Goal: Check status

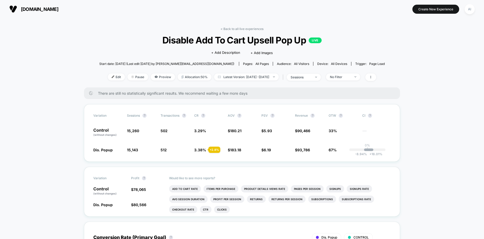
drag, startPoint x: 0, startPoint y: 0, endPoint x: 30, endPoint y: 98, distance: 102.6
drag, startPoint x: 425, startPoint y: 95, endPoint x: 416, endPoint y: 97, distance: 9.7
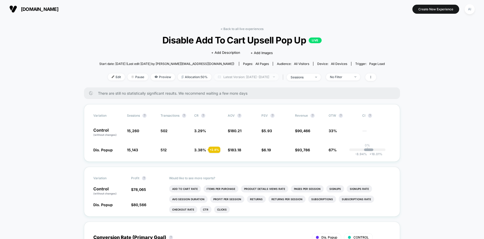
click at [253, 76] on span "Latest Version: [DATE] - [DATE]" at bounding box center [246, 76] width 65 height 7
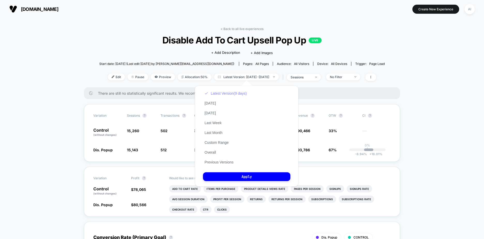
click at [222, 93] on button "Latest Version (9 days)" at bounding box center [225, 93] width 45 height 5
click at [245, 178] on button "Apply" at bounding box center [246, 176] width 87 height 9
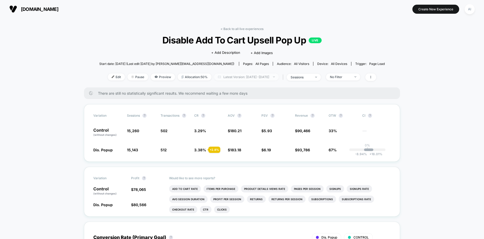
click at [269, 77] on span "Latest Version: [DATE] - [DATE]" at bounding box center [246, 76] width 65 height 7
select select "*"
select select "****"
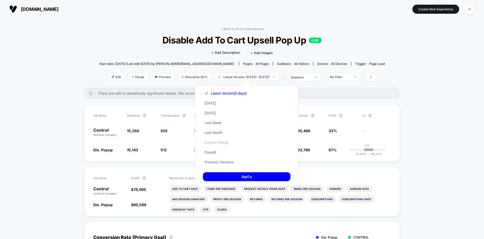
click at [219, 143] on button "Custom Range" at bounding box center [216, 142] width 27 height 5
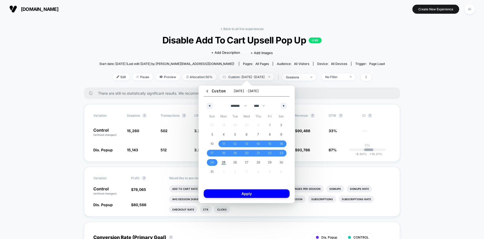
click at [326, 91] on span "There are still no statistically significant results. We recommend waiting a fe…" at bounding box center [243, 93] width 291 height 4
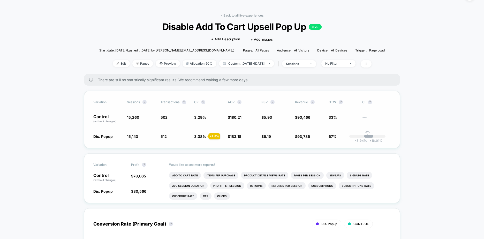
scroll to position [26, 0]
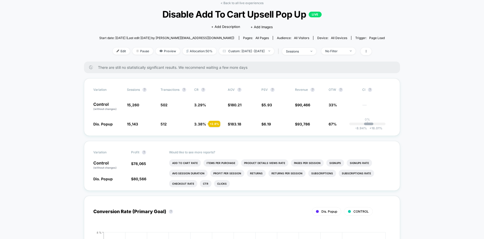
click at [181, 71] on div "There are still no statistically significant results. We recommend waiting a fe…" at bounding box center [242, 67] width 316 height 12
drag, startPoint x: 106, startPoint y: 125, endPoint x: 134, endPoint y: 126, distance: 27.7
click at [134, 126] on div "Dis. Popup 15,143 - 0.77 % 512 + 2.8 % 3.38 % + 2.8 % $ 183.18 + 1.6 % $ 6.19 +…" at bounding box center [241, 123] width 297 height 5
click at [146, 130] on div "Variation Sessions ? Transactions ? CR ? AOV ? PSV ? Revenue ? OTW ? CI ? Contr…" at bounding box center [242, 106] width 316 height 57
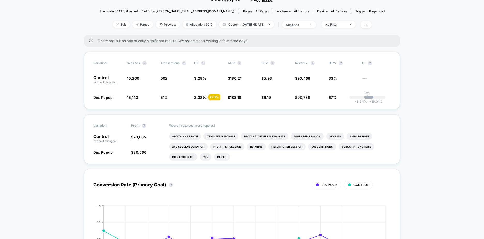
scroll to position [52, 0]
click at [304, 98] on span "93,786" at bounding box center [303, 98] width 13 height 4
click at [331, 99] on span "67%" at bounding box center [332, 98] width 8 height 4
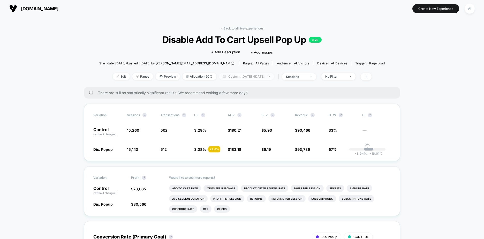
scroll to position [0, 0]
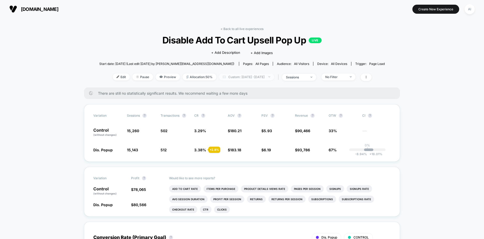
click at [220, 78] on span "Custom: [DATE] - [DATE]" at bounding box center [246, 76] width 55 height 7
select select "*"
select select "****"
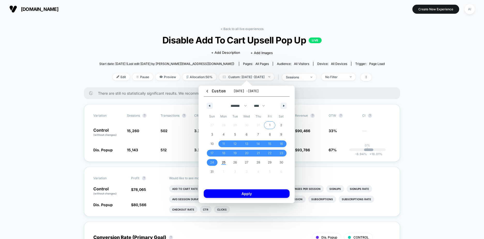
click at [272, 124] on span "1" at bounding box center [270, 125] width 12 height 7
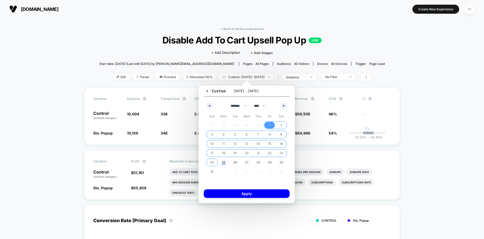
click at [212, 163] on span "24" at bounding box center [212, 162] width 4 height 9
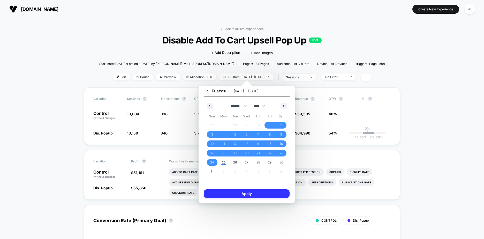
click at [236, 192] on button "Apply" at bounding box center [247, 193] width 86 height 9
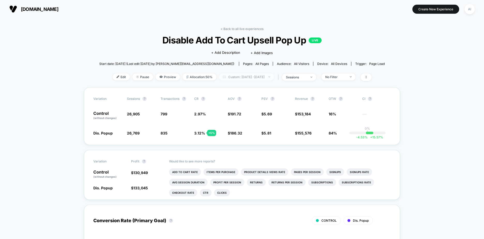
click at [240, 76] on span "Custom: [DATE] - [DATE]" at bounding box center [246, 76] width 55 height 7
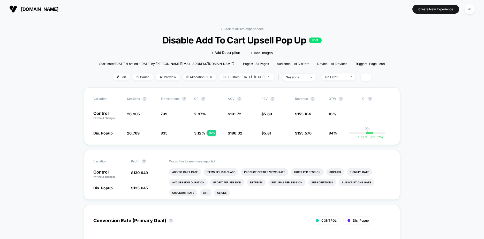
click at [255, 63] on span "all pages" at bounding box center [261, 64] width 13 height 4
click at [169, 87] on div "< Back to all live experiences Disable Add To Cart Upsell Pop Up LIVE Click to …" at bounding box center [241, 57] width 285 height 60
drag, startPoint x: 169, startPoint y: 87, endPoint x: 157, endPoint y: 79, distance: 14.1
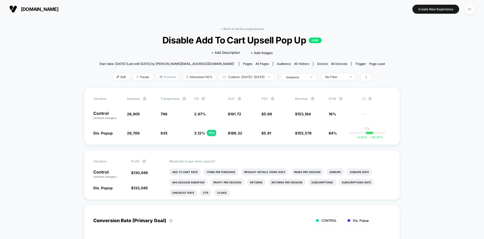
click at [157, 79] on span "Preview" at bounding box center [168, 76] width 24 height 7
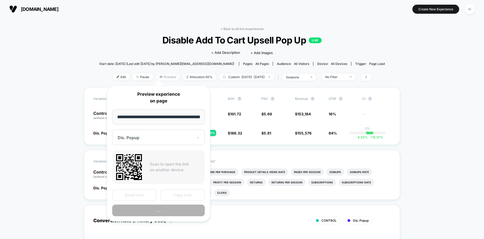
scroll to position [0, 65]
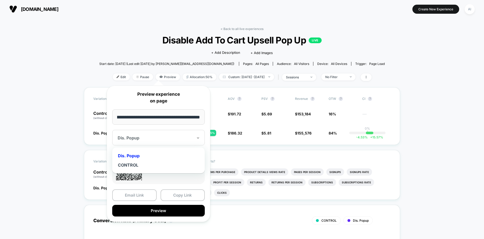
click at [141, 142] on div "Dis. Popup" at bounding box center [158, 138] width 92 height 16
click at [138, 153] on div "Dis. Popup" at bounding box center [158, 155] width 87 height 9
click at [185, 192] on button "Copy Link" at bounding box center [182, 195] width 44 height 12
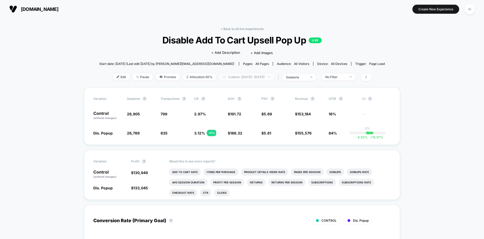
click at [264, 79] on span "Custom: [DATE] - [DATE]" at bounding box center [246, 76] width 55 height 7
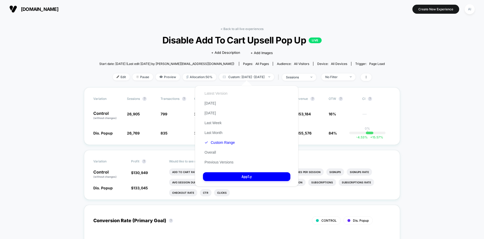
click at [216, 92] on button "Latest Version" at bounding box center [216, 93] width 26 height 5
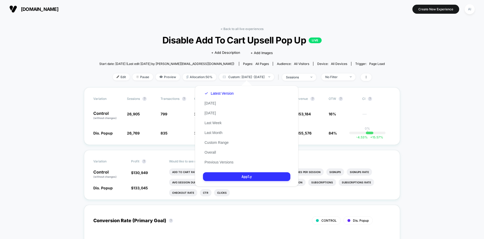
click at [222, 175] on button "Apply" at bounding box center [246, 176] width 87 height 9
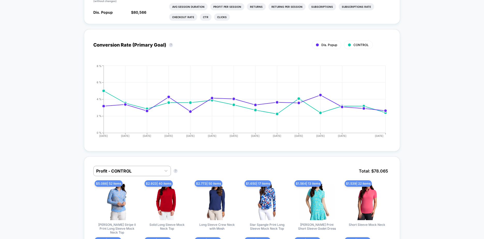
scroll to position [207, 0]
